Goal: Navigation & Orientation: Find specific page/section

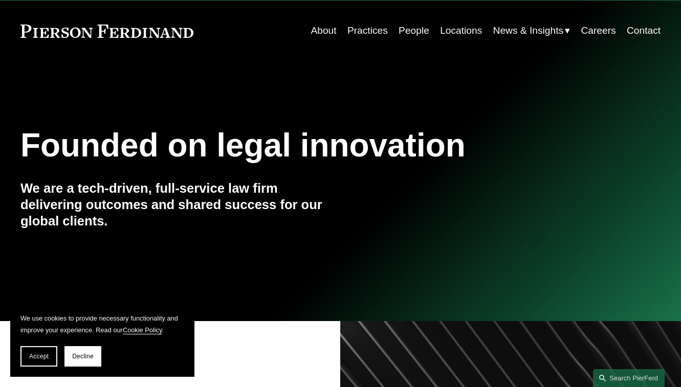
scroll to position [27, 0]
click at [362, 30] on link "Practices" at bounding box center [367, 30] width 40 height 19
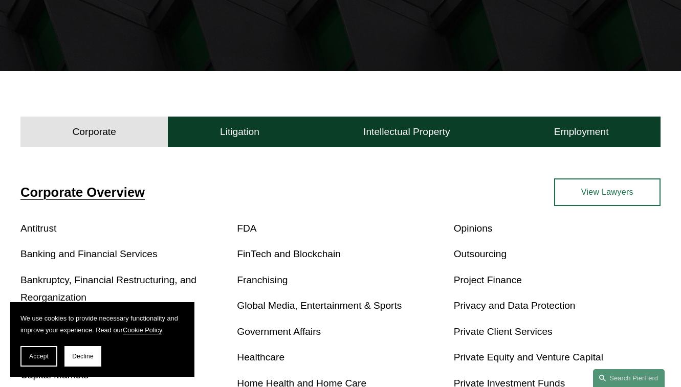
scroll to position [251, 0]
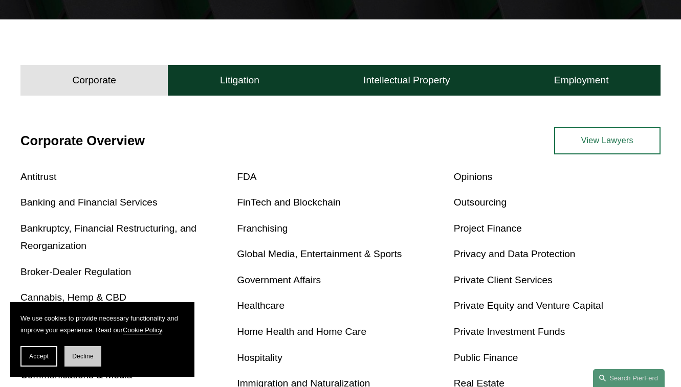
click at [96, 354] on button "Decline" at bounding box center [82, 356] width 37 height 20
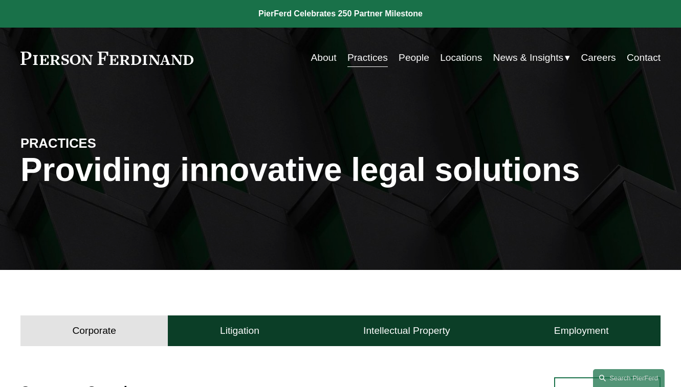
scroll to position [0, 0]
click at [594, 58] on link "Careers" at bounding box center [597, 57] width 35 height 19
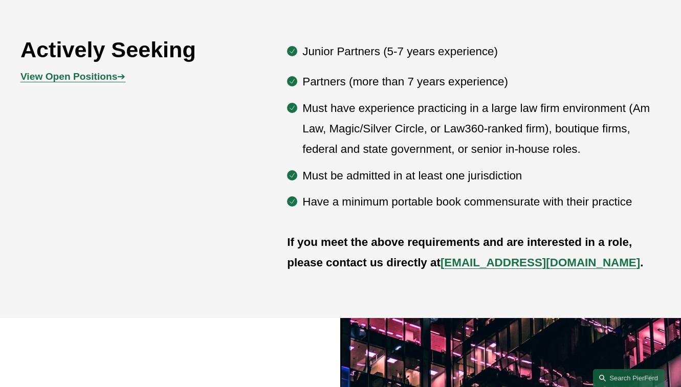
scroll to position [540, 0]
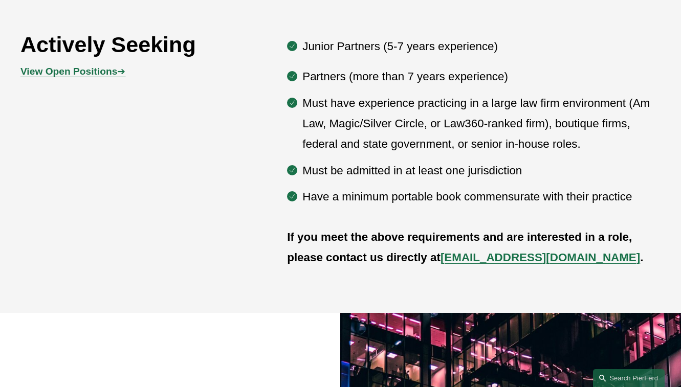
click at [67, 71] on strong "View Open Positions" at bounding box center [68, 71] width 97 height 11
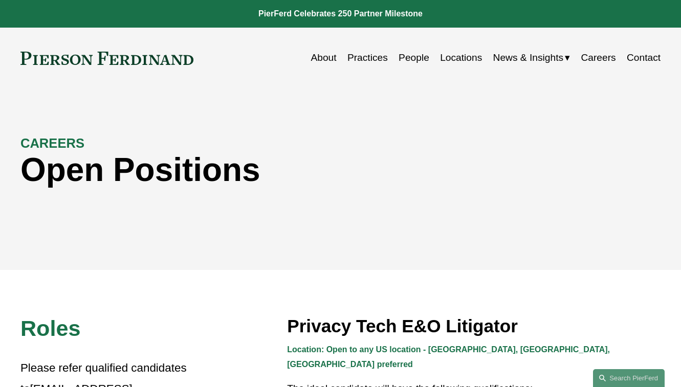
click at [468, 60] on link "Locations" at bounding box center [461, 57] width 42 height 19
